Goal: Task Accomplishment & Management: Complete application form

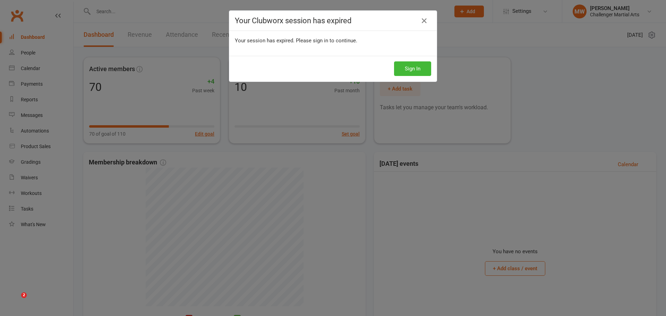
click at [406, 68] on div "Your Clubworx session has expired Your session has expired. Please sign in to c…" at bounding box center [333, 158] width 666 height 316
click at [406, 68] on button "Sign In" at bounding box center [412, 68] width 37 height 15
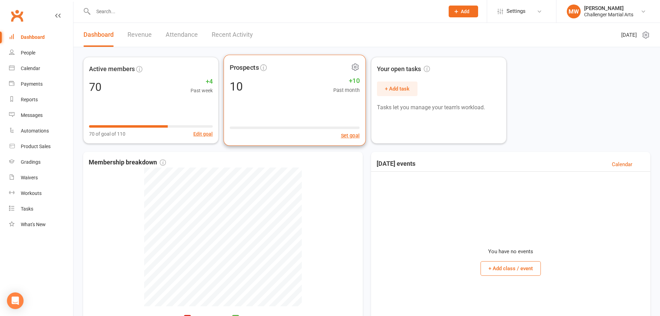
click at [283, 99] on div "Prospects 10 +10 Past month Set goal" at bounding box center [295, 100] width 142 height 91
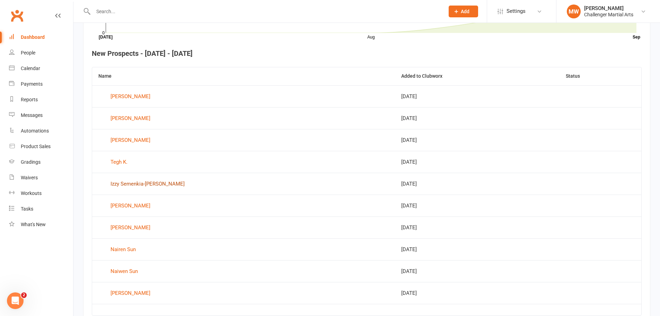
scroll to position [286, 0]
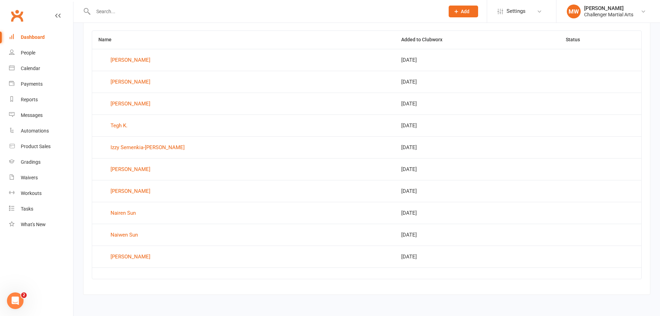
click at [470, 11] on button "Add" at bounding box center [463, 12] width 29 height 12
click at [446, 33] on link "Prospect" at bounding box center [456, 31] width 62 height 16
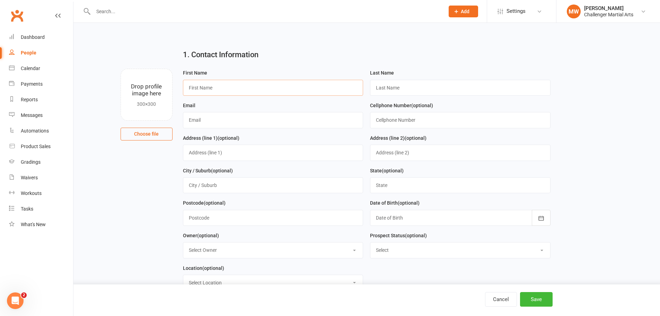
click at [211, 83] on input "text" at bounding box center [273, 88] width 181 height 16
type input "[PERSON_NAME]"
type input "Chrysler-Banh"
type input "[EMAIL_ADDRESS][DOMAIN_NAME]"
type input "[PHONE_NUMBER]"
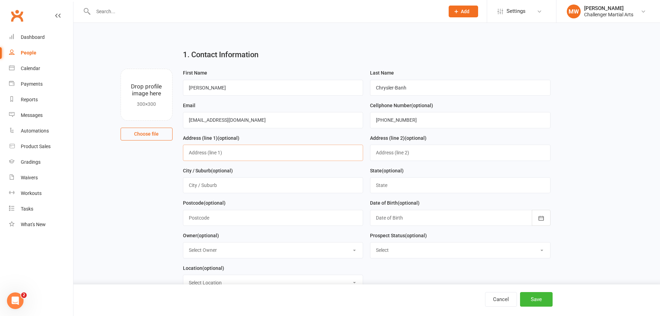
click at [219, 151] on input "text" at bounding box center [273, 153] width 181 height 16
type input "9948 151 St"
type input "[GEOGRAPHIC_DATA]"
type input "BC"
type input "V3R0V6"
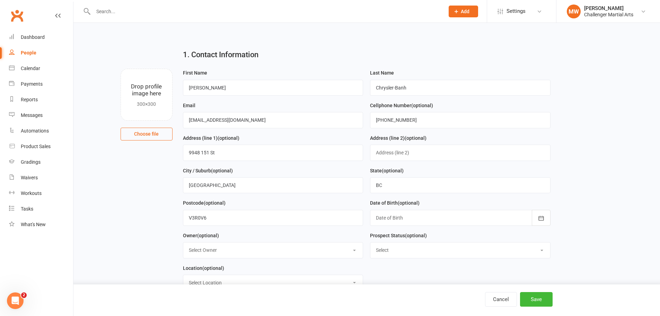
click at [490, 220] on div at bounding box center [460, 218] width 181 height 16
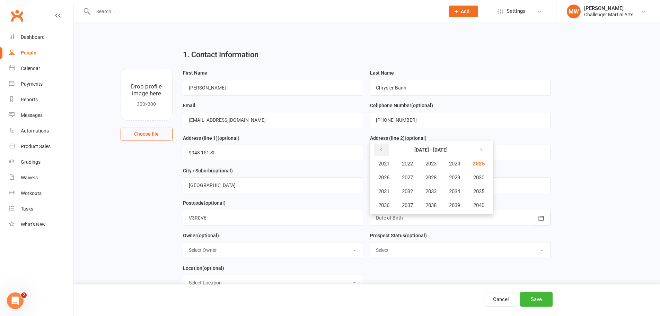
click at [383, 150] on icon "button" at bounding box center [381, 150] width 5 height 6
click at [380, 203] on button "2016" at bounding box center [384, 205] width 23 height 13
click at [387, 206] on span "October" at bounding box center [388, 205] width 18 height 6
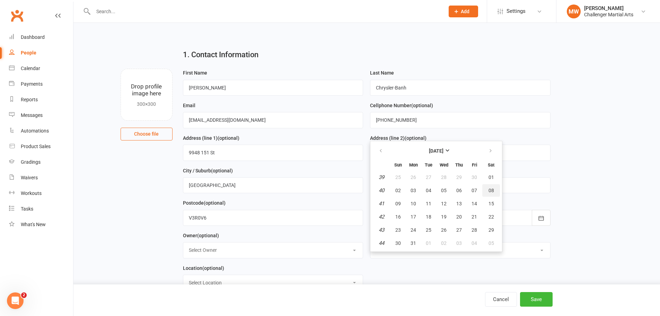
click at [489, 188] on button "08" at bounding box center [492, 190] width 18 height 12
type input "[DATE]"
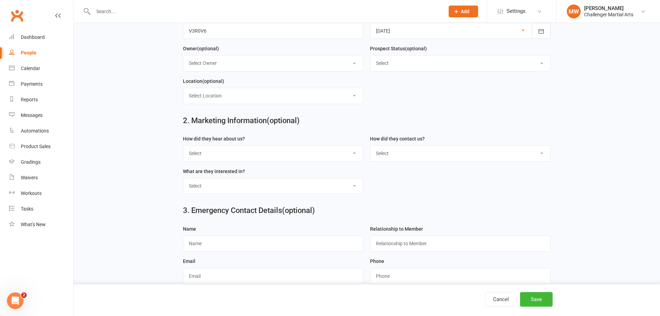
scroll to position [236, 0]
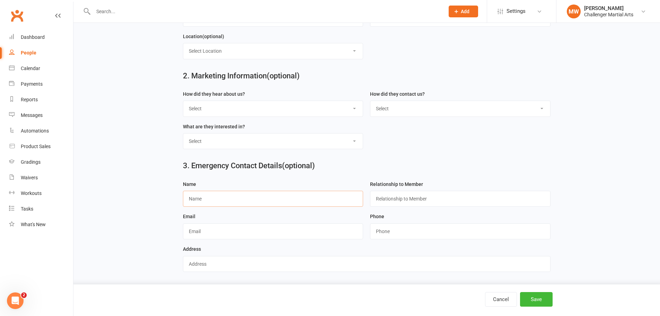
click at [235, 193] on input "text" at bounding box center [273, 199] width 181 height 16
click at [538, 300] on button "Save" at bounding box center [536, 299] width 33 height 15
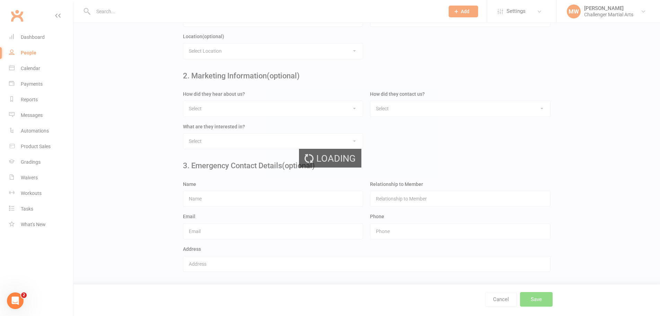
click at [538, 300] on div "Loading" at bounding box center [330, 158] width 660 height 316
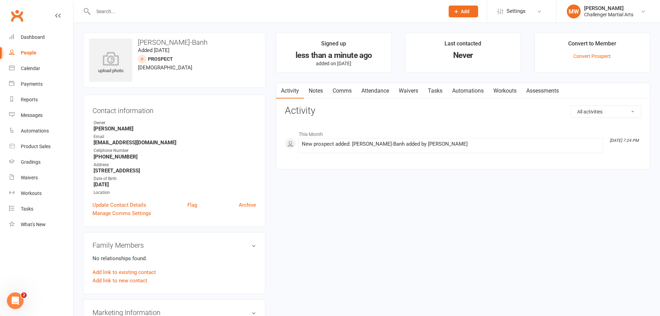
click at [372, 90] on link "Attendance" at bounding box center [375, 91] width 37 height 16
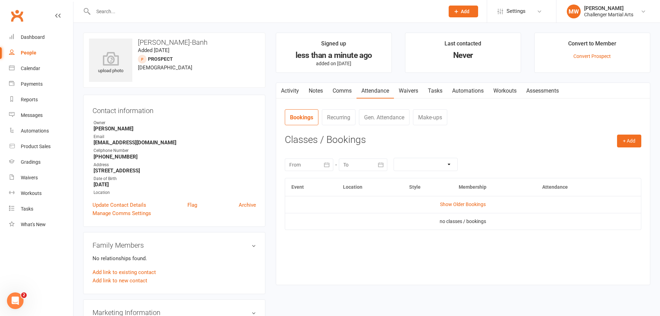
click at [27, 51] on div "People" at bounding box center [29, 53] width 16 height 6
select select "100"
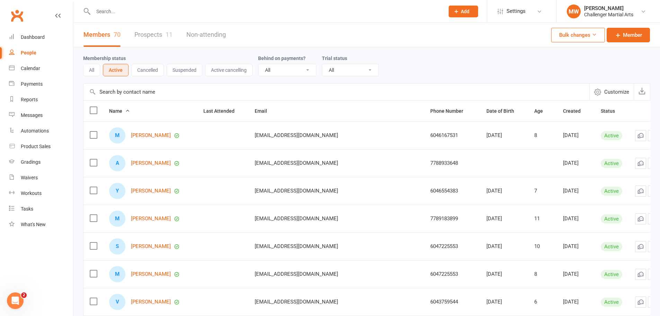
click at [142, 34] on link "Prospects 11" at bounding box center [153, 35] width 38 height 24
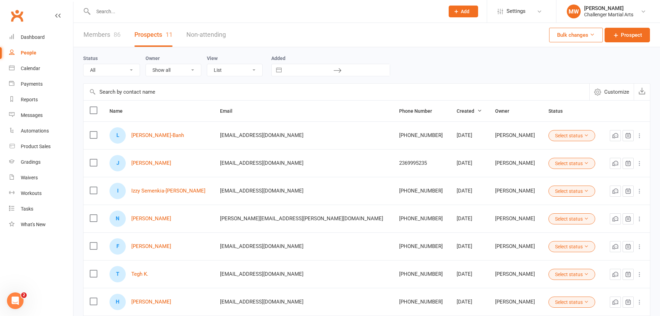
click at [609, 92] on span "Customize" at bounding box center [617, 92] width 25 height 8
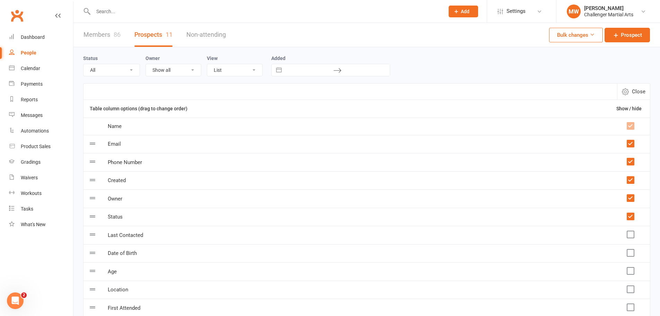
click at [632, 92] on button "Close" at bounding box center [633, 92] width 33 height 16
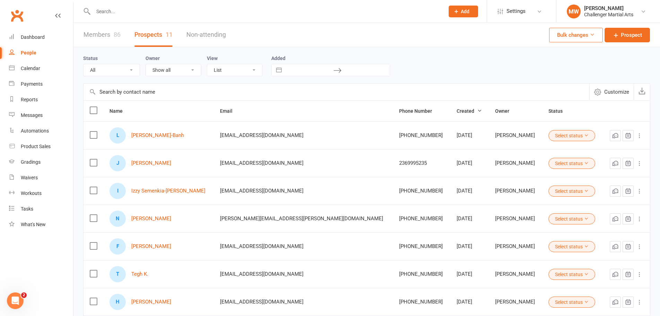
click at [596, 29] on button "Bulk changes" at bounding box center [576, 35] width 54 height 15
click at [551, 137] on button "Select status" at bounding box center [572, 135] width 47 height 11
click at [633, 134] on button "button" at bounding box center [628, 135] width 11 height 11
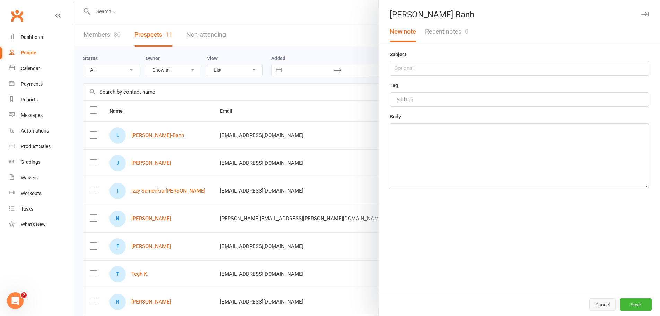
click at [595, 300] on button "Cancel" at bounding box center [603, 304] width 26 height 12
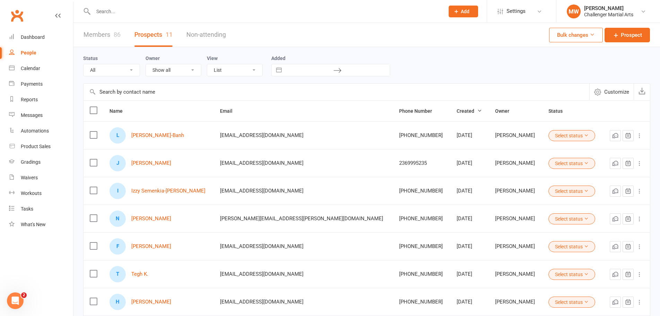
click at [641, 134] on icon at bounding box center [639, 135] width 7 height 7
click at [34, 35] on div "Dashboard" at bounding box center [33, 37] width 24 height 6
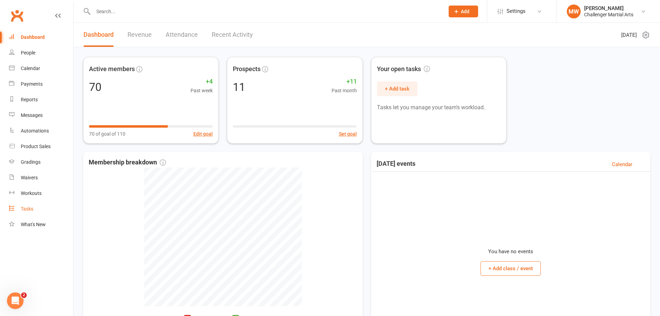
click at [27, 205] on link "Tasks" at bounding box center [41, 209] width 64 height 16
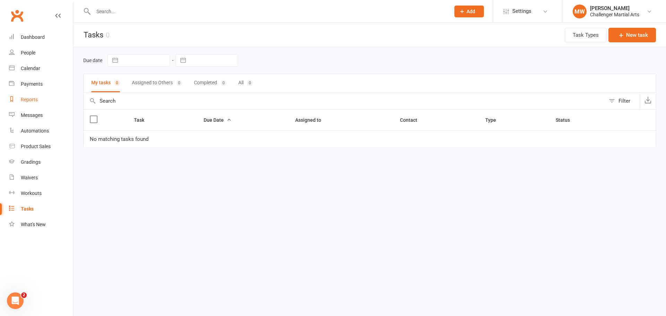
click at [31, 101] on div "Reports" at bounding box center [29, 100] width 17 height 6
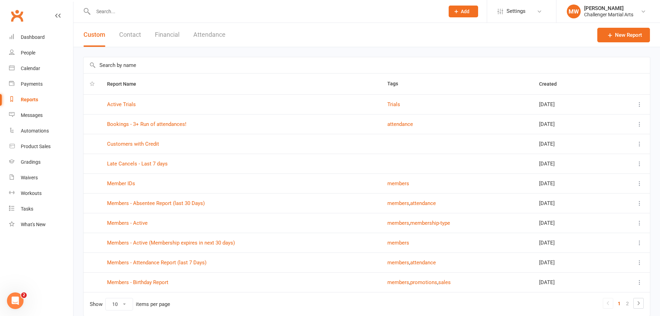
click at [208, 37] on button "Attendance" at bounding box center [209, 35] width 32 height 24
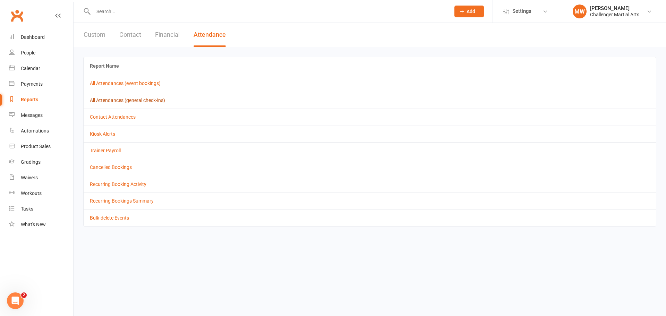
click at [112, 102] on link "All Attendances (general check-ins)" at bounding box center [127, 100] width 75 height 6
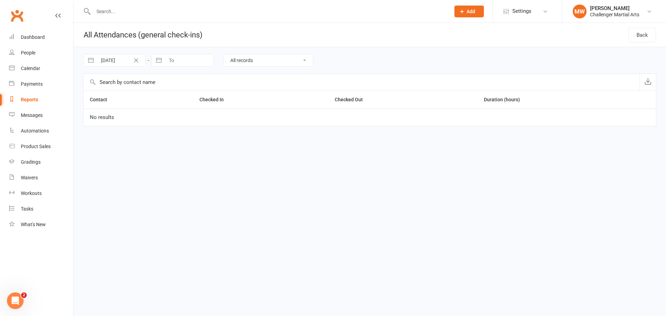
click at [460, 11] on icon at bounding box center [462, 11] width 6 height 6
click at [30, 50] on div "People" at bounding box center [28, 53] width 15 height 6
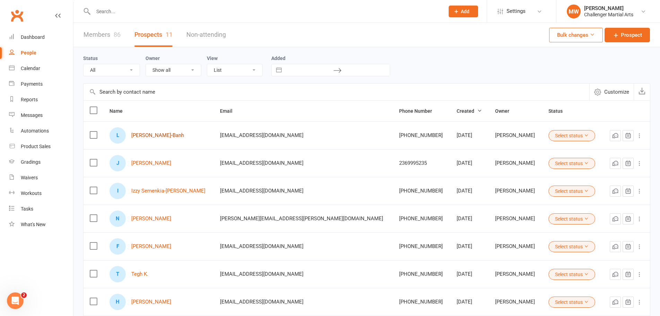
click at [163, 134] on link "[PERSON_NAME]-Banh" at bounding box center [157, 135] width 53 height 6
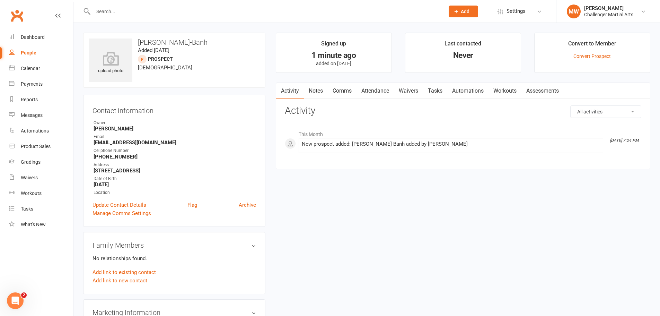
click at [370, 87] on link "Attendance" at bounding box center [375, 91] width 37 height 16
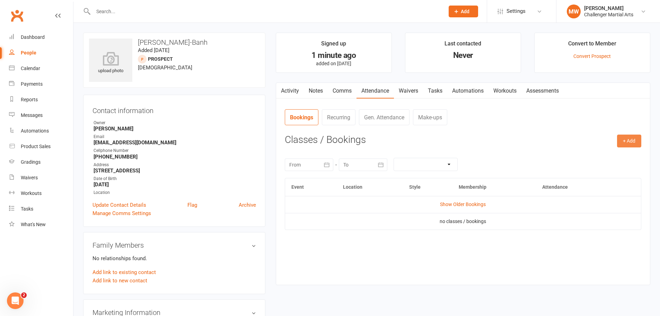
click at [625, 142] on button "+ Add" at bounding box center [629, 140] width 24 height 12
click at [371, 119] on link "Gen. Attendance" at bounding box center [384, 117] width 51 height 16
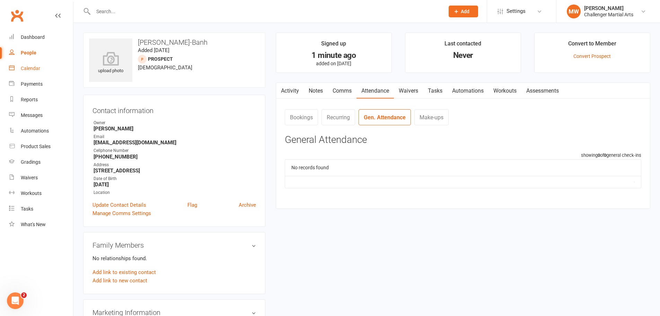
click at [25, 63] on link "Calendar" at bounding box center [41, 69] width 64 height 16
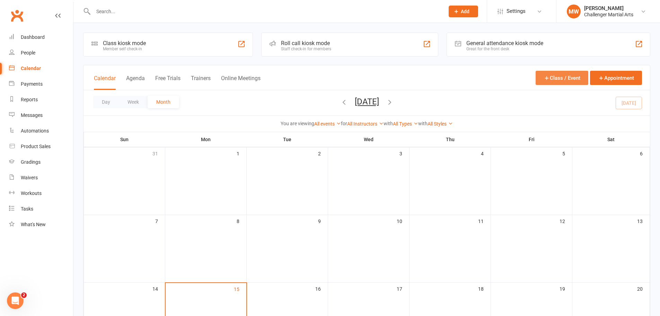
click at [542, 75] on button "Class / Event" at bounding box center [562, 78] width 53 height 14
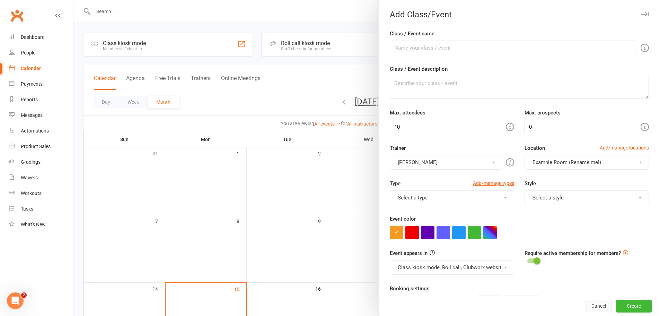
click at [592, 306] on button "Cancel" at bounding box center [599, 306] width 26 height 12
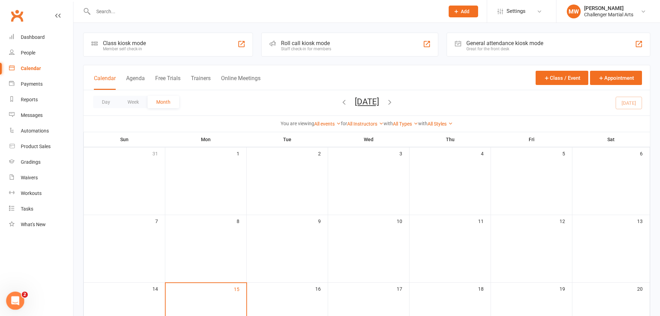
click at [17, 295] on div "Open Intercom Messenger" at bounding box center [14, 299] width 23 height 23
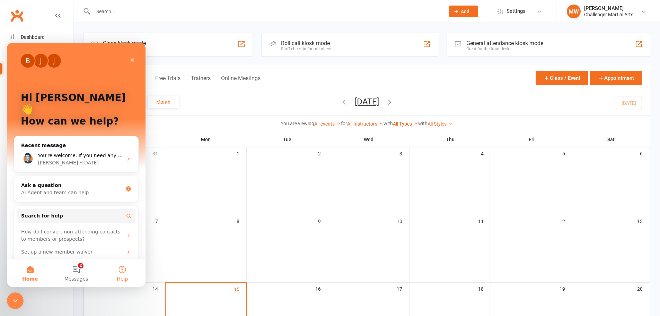
click at [122, 275] on button "Help" at bounding box center [122, 273] width 46 height 28
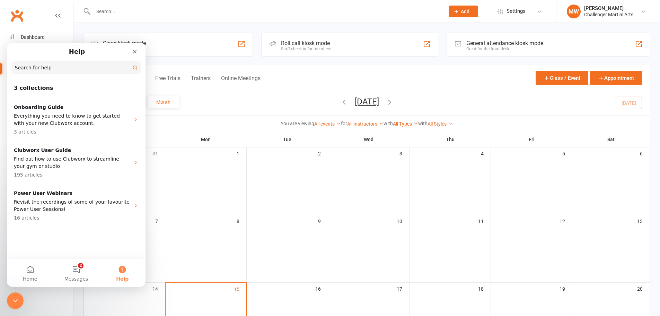
click at [39, 74] on input "Search for help" at bounding box center [76, 68] width 130 height 14
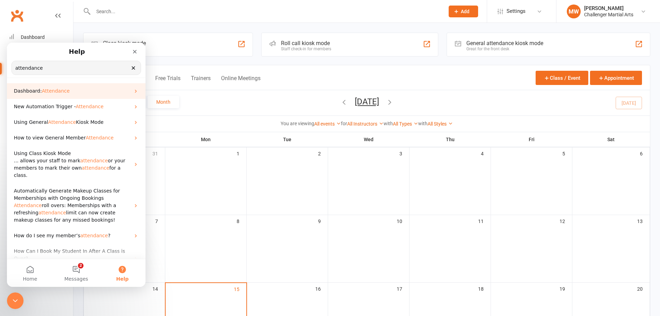
type input "attendance"
click at [31, 93] on span "Dashboard:" at bounding box center [28, 91] width 28 height 6
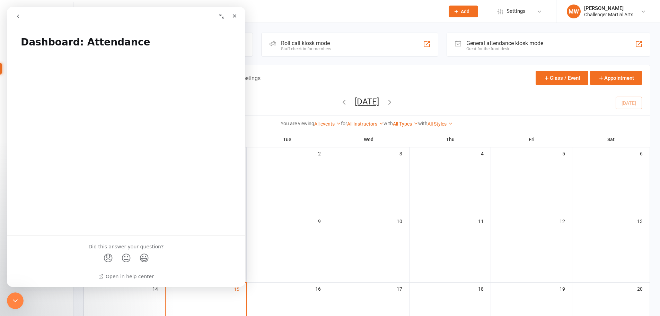
click at [16, 18] on icon "go back" at bounding box center [18, 17] width 6 height 6
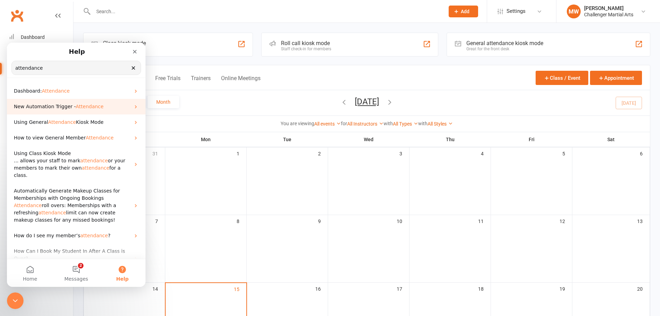
click at [51, 111] on div "New Automation Trigger - Attendance" at bounding box center [76, 107] width 139 height 16
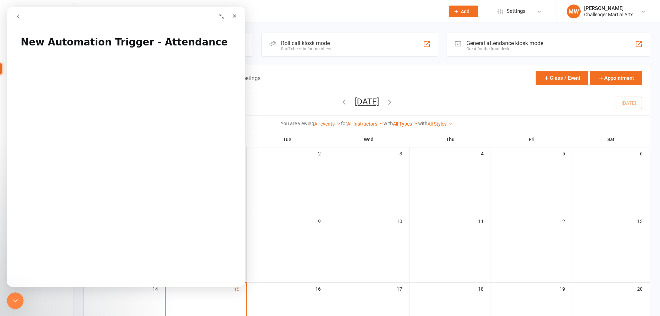
click at [19, 19] on button "go back" at bounding box center [17, 16] width 13 height 13
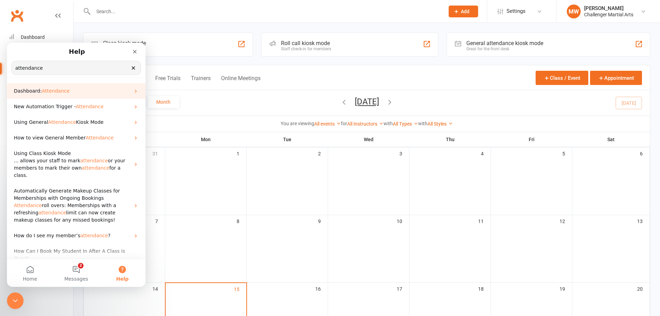
click at [31, 94] on span "Dashboard:" at bounding box center [28, 91] width 28 height 6
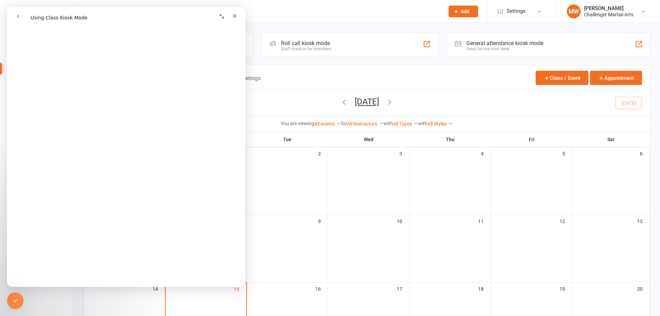
scroll to position [399, 0]
click at [237, 18] on icon "Close" at bounding box center [235, 16] width 6 height 6
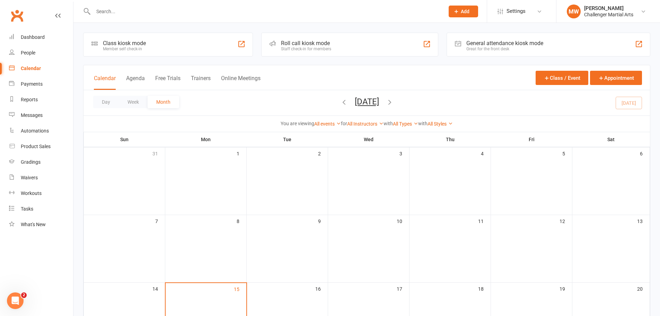
scroll to position [0, 0]
click at [32, 42] on link "Dashboard" at bounding box center [41, 37] width 64 height 16
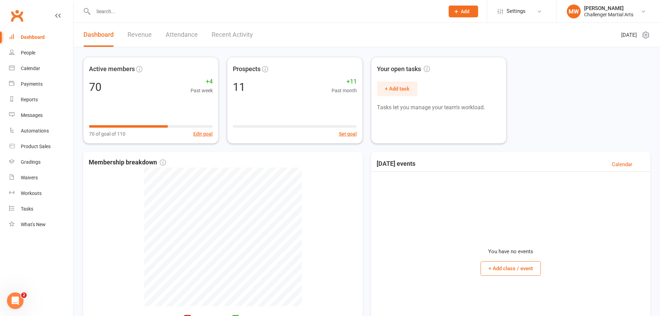
click at [647, 37] on icon at bounding box center [646, 35] width 8 height 8
click at [616, 49] on link "Choose my dashlets" at bounding box center [610, 49] width 69 height 14
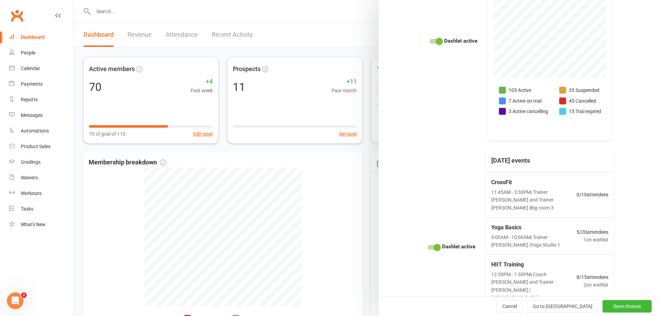
scroll to position [904, 0]
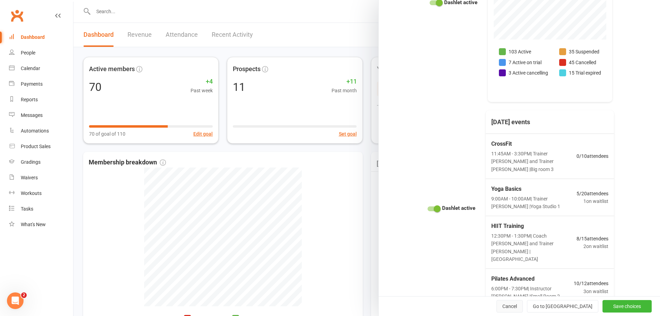
click at [515, 306] on button "Cancel" at bounding box center [510, 306] width 26 height 12
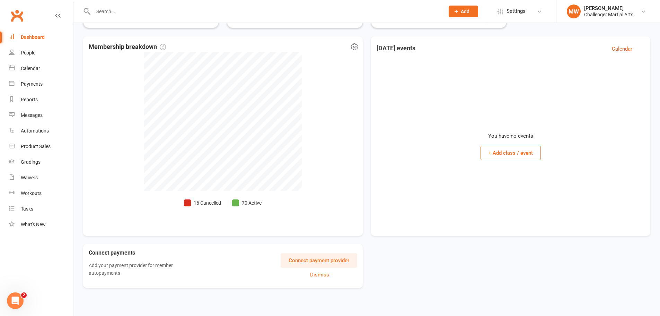
scroll to position [0, 0]
